Goal: Information Seeking & Learning: Find specific page/section

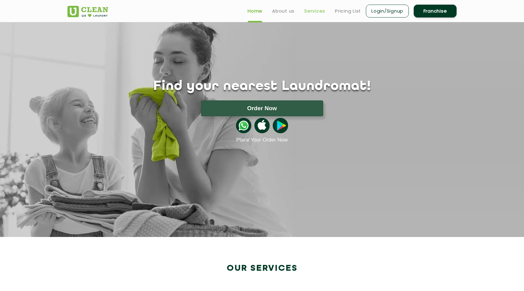
click at [310, 9] on link "Services" at bounding box center [314, 10] width 21 height 7
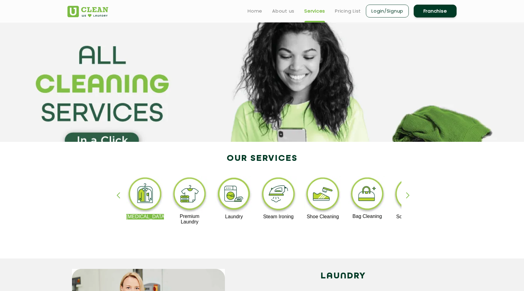
click at [325, 207] on img at bounding box center [323, 195] width 38 height 38
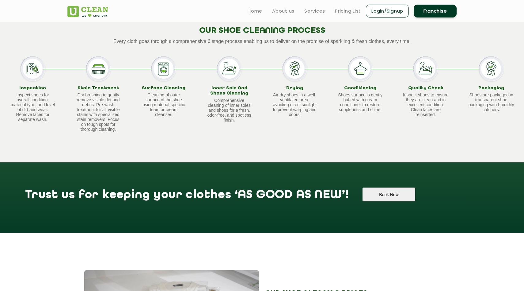
scroll to position [362, 0]
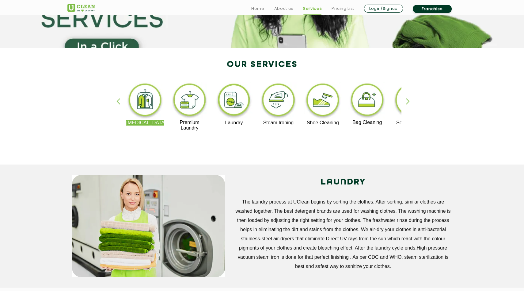
scroll to position [96, 0]
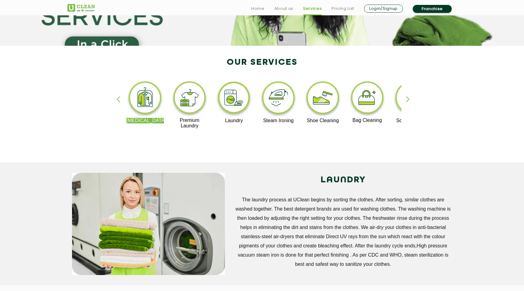
click at [321, 104] on img at bounding box center [323, 99] width 38 height 38
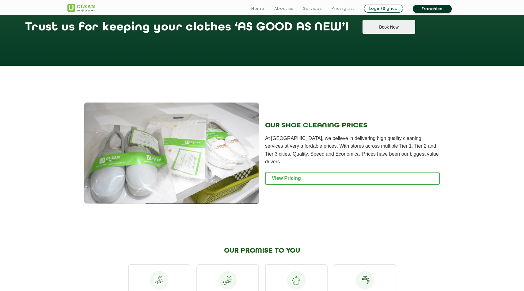
scroll to position [542, 0]
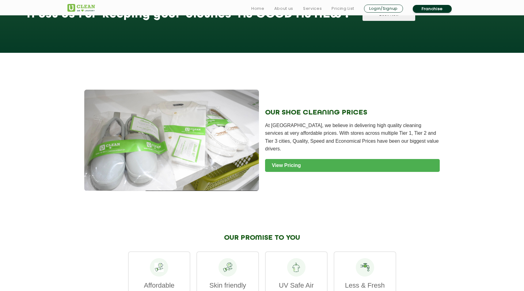
click at [286, 168] on link "View Pricing" at bounding box center [352, 165] width 175 height 13
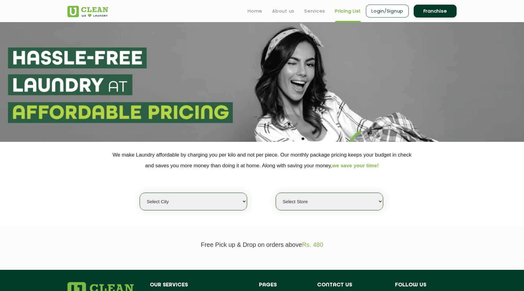
click at [216, 201] on select "Select city [GEOGRAPHIC_DATA] [GEOGRAPHIC_DATA] [GEOGRAPHIC_DATA] [GEOGRAPHIC_D…" at bounding box center [193, 201] width 107 height 17
select select "2"
click at [140, 193] on select "Select city [GEOGRAPHIC_DATA] [GEOGRAPHIC_DATA] [GEOGRAPHIC_DATA] [GEOGRAPHIC_D…" at bounding box center [193, 201] width 107 height 17
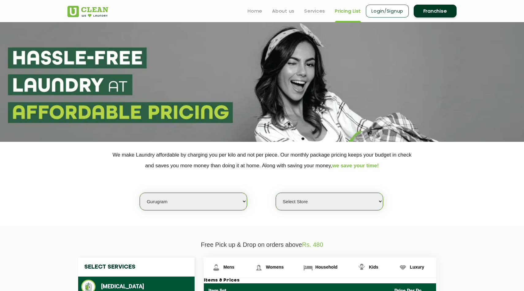
click at [316, 202] on select "Select Store [GEOGRAPHIC_DATA] Sector 66 [GEOGRAPHIC_DATA] Phase [GEOGRAPHIC_DA…" at bounding box center [329, 201] width 107 height 17
select select "295"
click at [276, 193] on select "Select Store [GEOGRAPHIC_DATA] Sector 66 [GEOGRAPHIC_DATA] Phase [GEOGRAPHIC_DA…" at bounding box center [329, 201] width 107 height 17
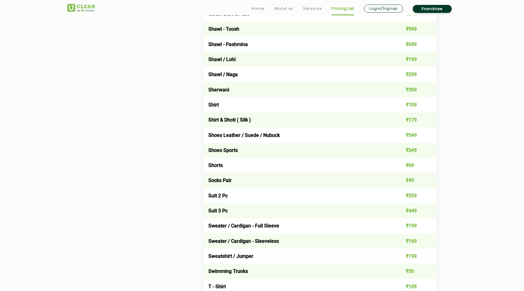
scroll to position [842, 0]
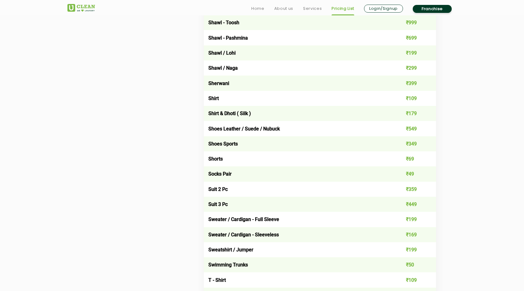
click at [219, 144] on td "Shoes Sports" at bounding box center [297, 143] width 186 height 15
click at [411, 141] on td "₹349" at bounding box center [413, 143] width 47 height 15
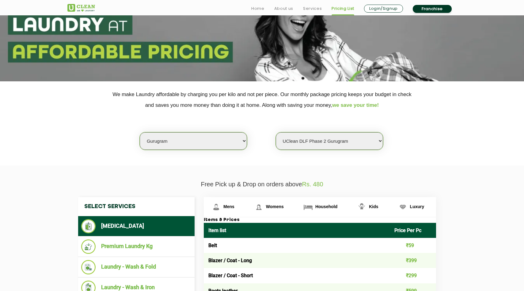
scroll to position [67, 0]
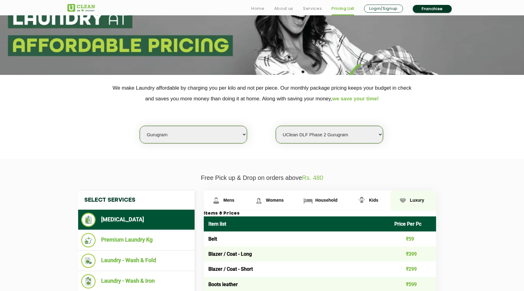
click at [410, 198] on span "Luxury" at bounding box center [417, 199] width 14 height 5
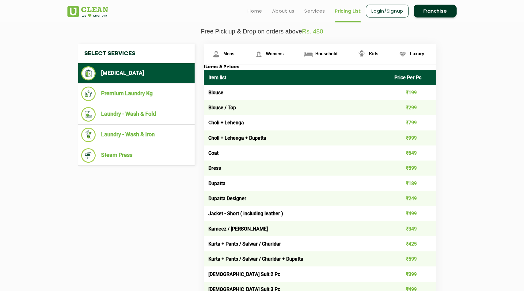
scroll to position [212, 0]
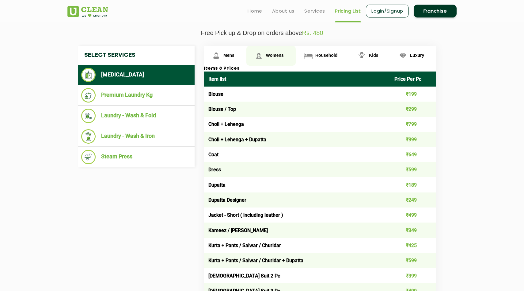
click at [278, 58] on link "Womens" at bounding box center [270, 56] width 49 height 20
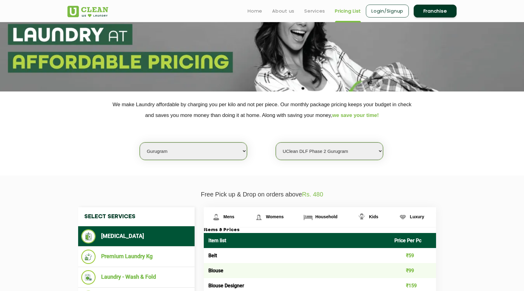
scroll to position [45, 0]
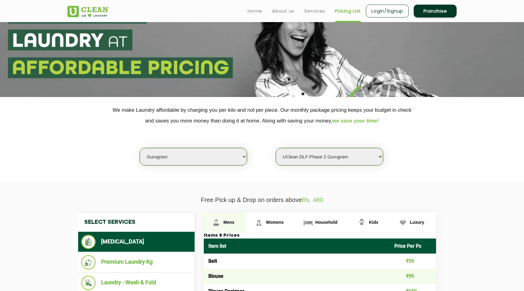
click at [234, 220] on span "Mens" at bounding box center [228, 221] width 11 height 5
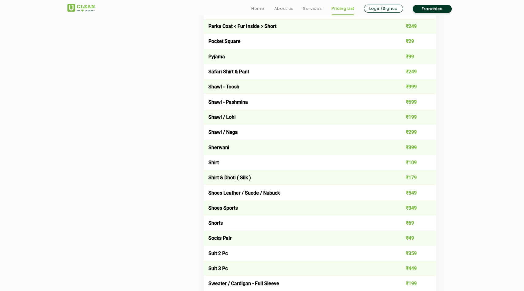
scroll to position [786, 0]
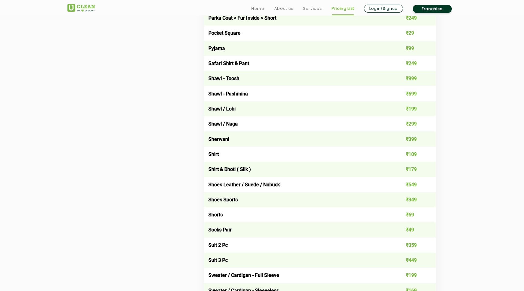
click at [234, 198] on td "Shoes Sports" at bounding box center [297, 199] width 186 height 15
click at [234, 200] on td "Shoes Sports" at bounding box center [297, 199] width 186 height 15
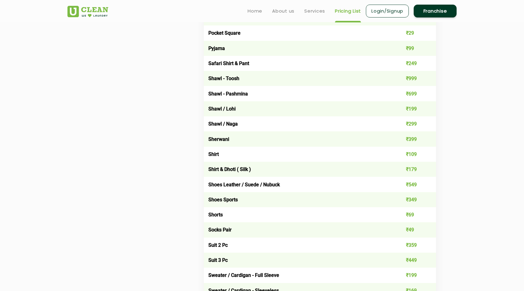
scroll to position [0, 0]
